Goal: Book appointment/travel/reservation

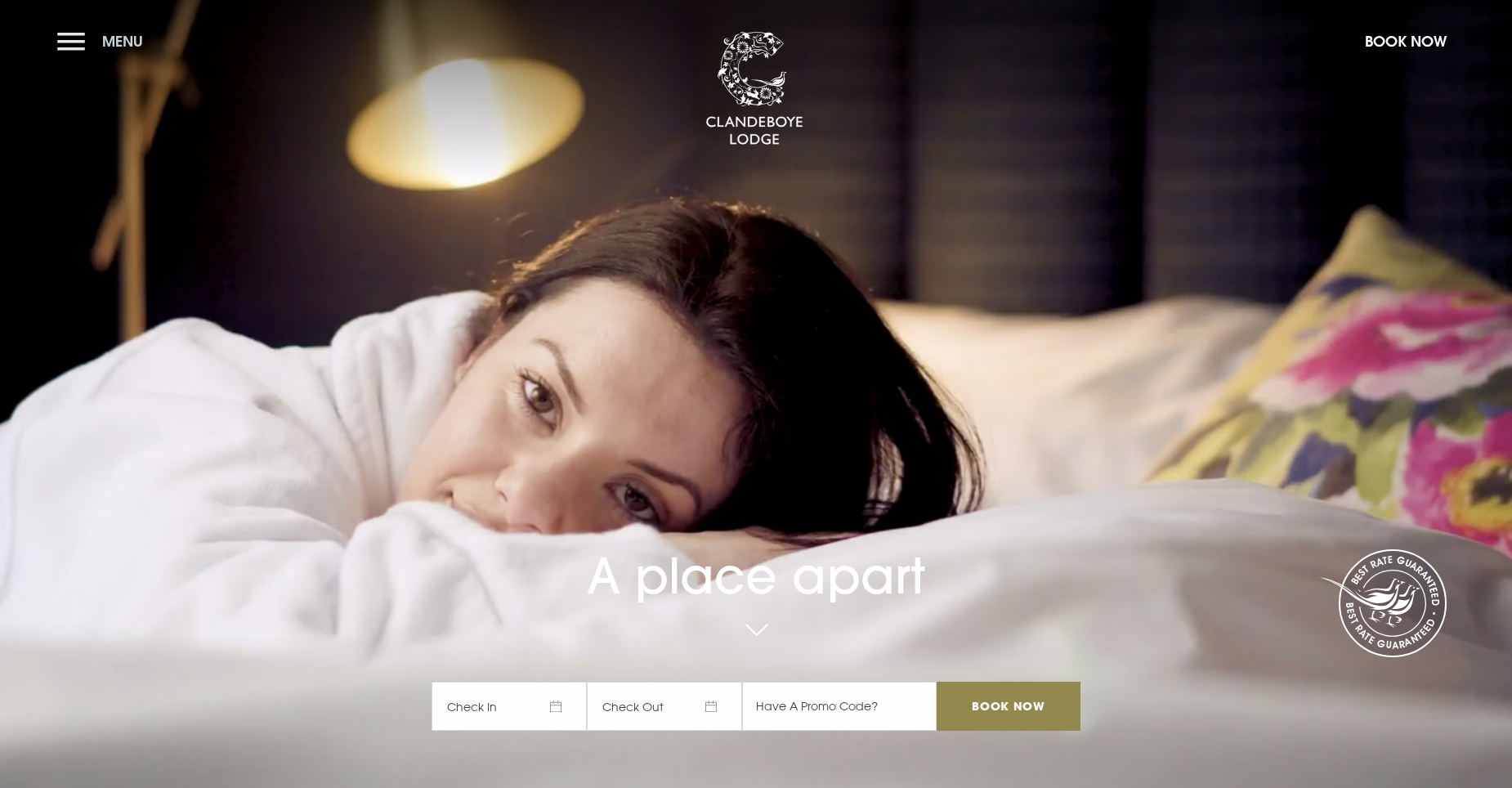
click at [105, 40] on span "Menu" at bounding box center [122, 41] width 41 height 19
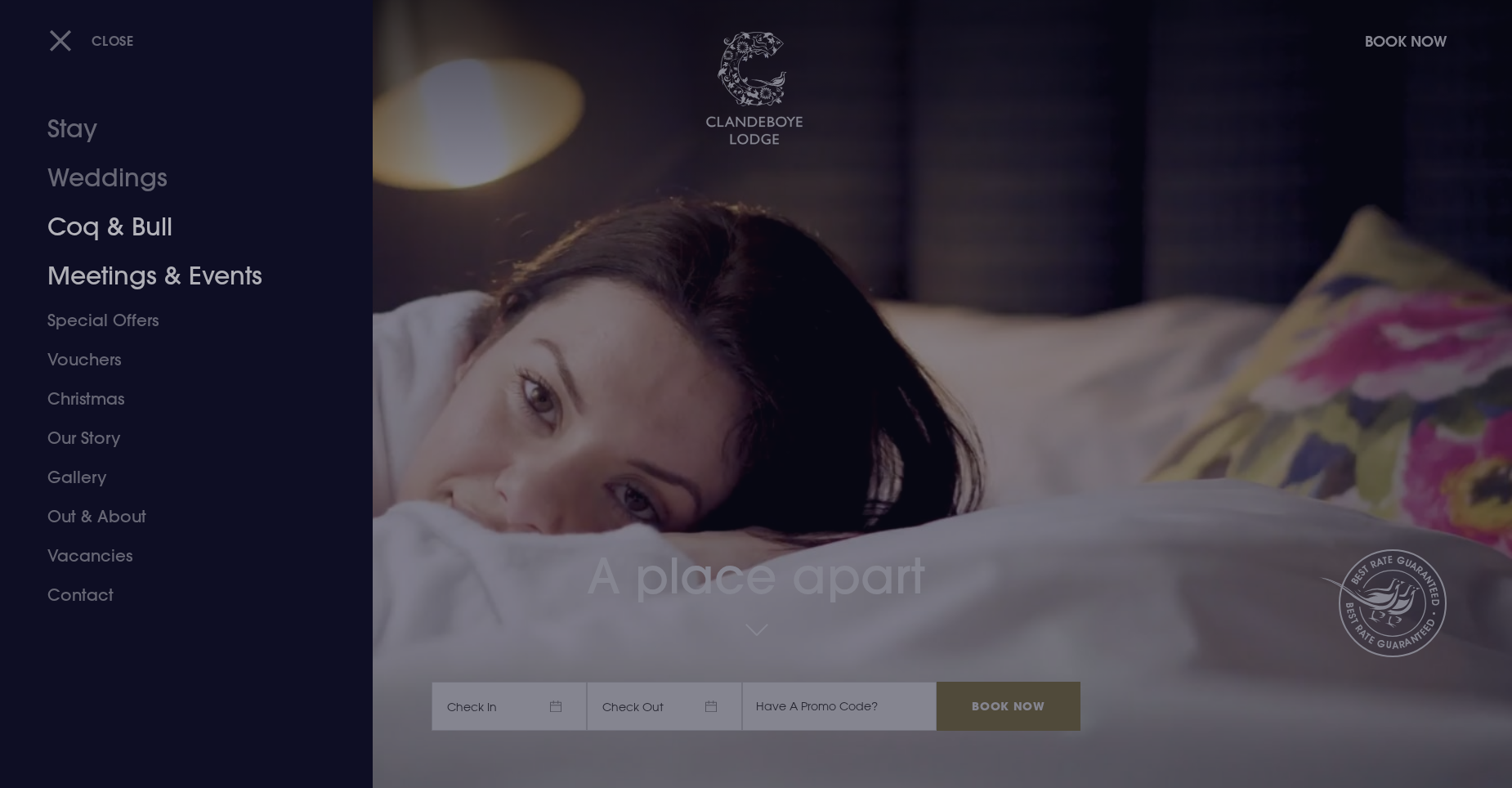
drag, startPoint x: 113, startPoint y: 225, endPoint x: 239, endPoint y: 224, distance: 126.0
click at [113, 225] on link "Coq & Bull" at bounding box center [176, 227] width 259 height 49
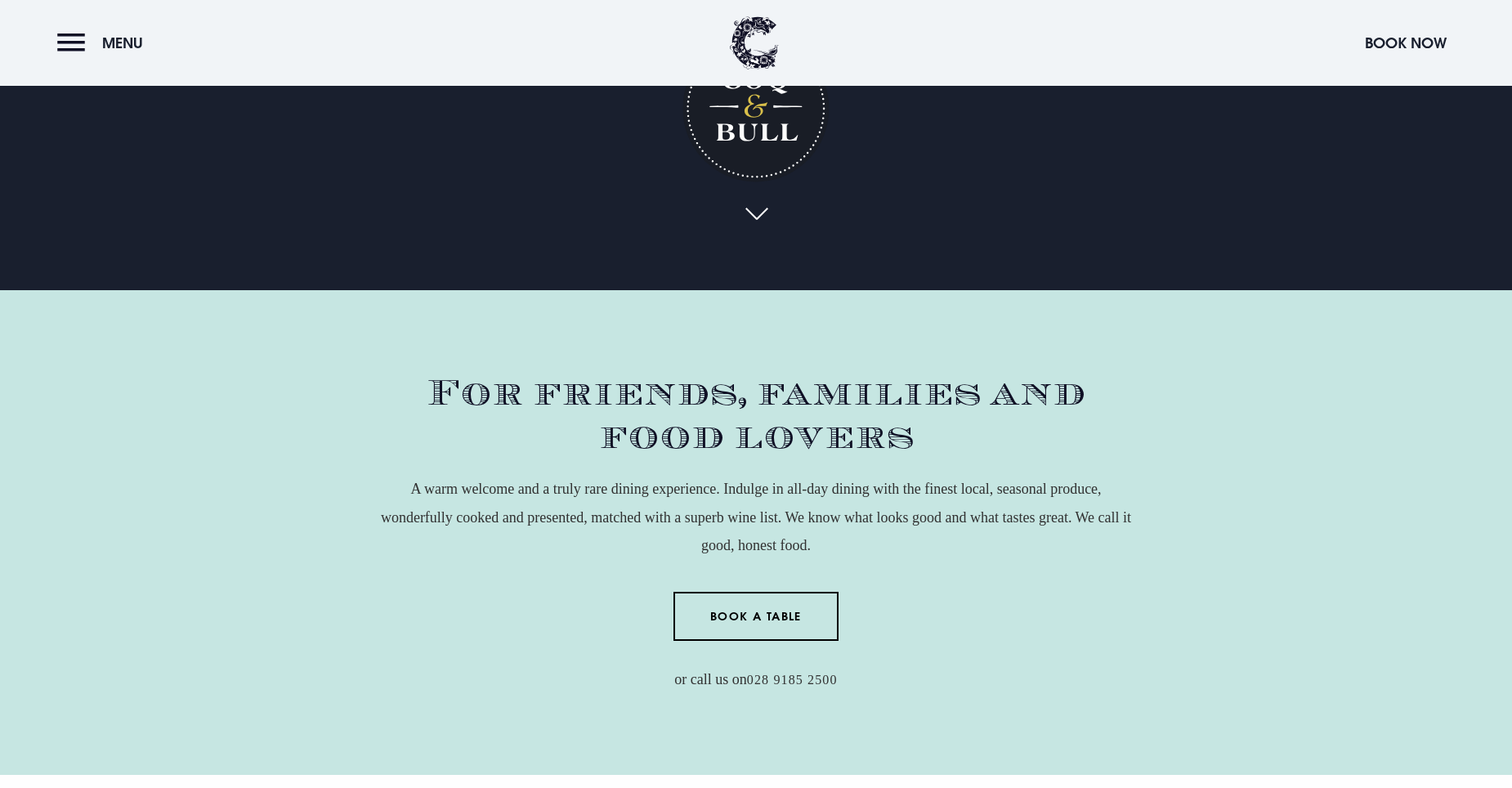
scroll to position [654, 0]
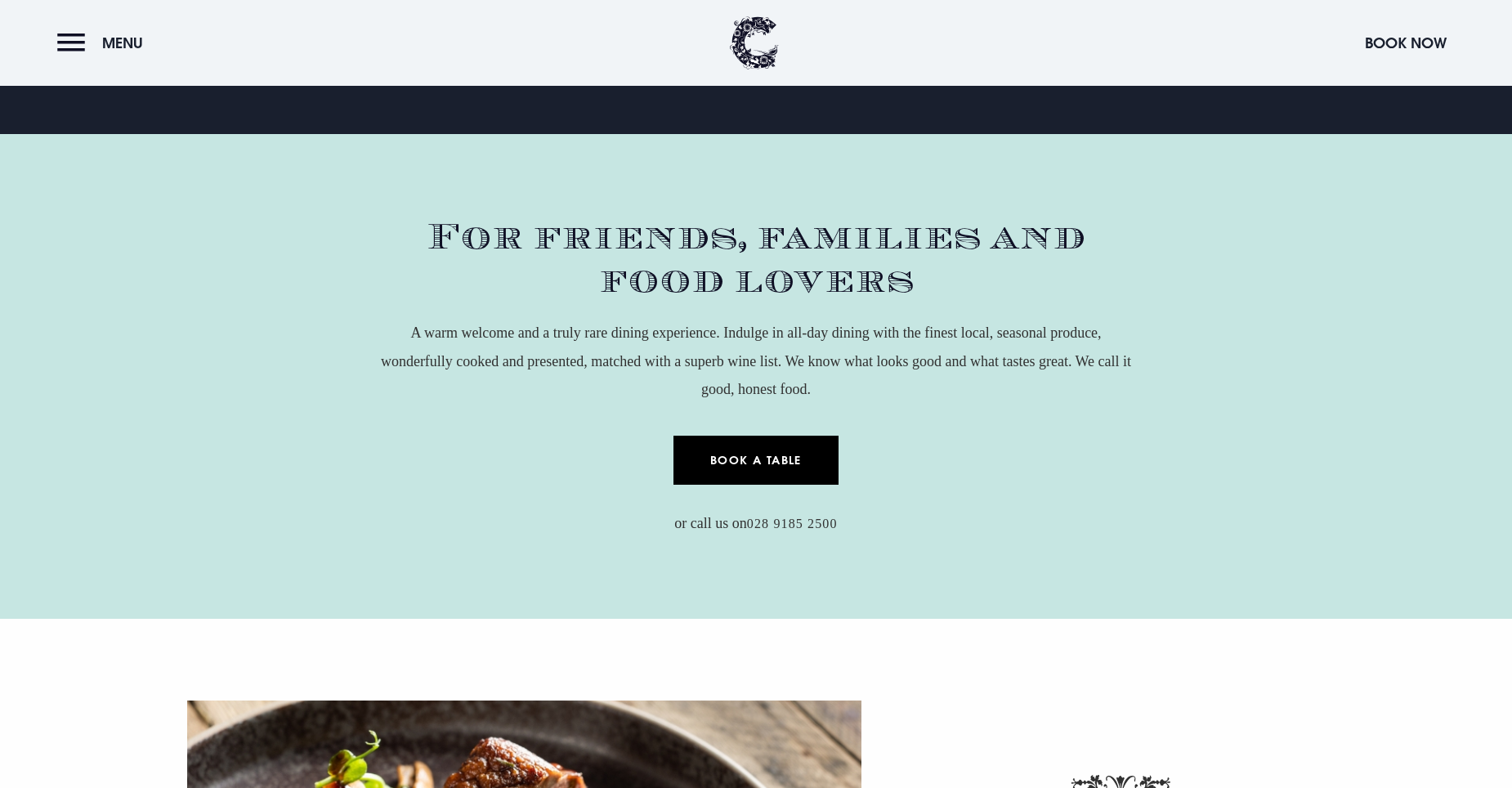
click at [763, 474] on link "Book a Table" at bounding box center [757, 460] width 166 height 49
